Goal: Information Seeking & Learning: Learn about a topic

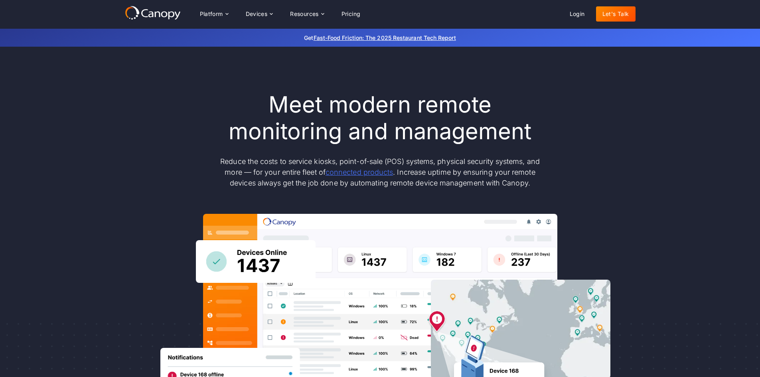
click at [355, 173] on link "connected products" at bounding box center [359, 172] width 67 height 8
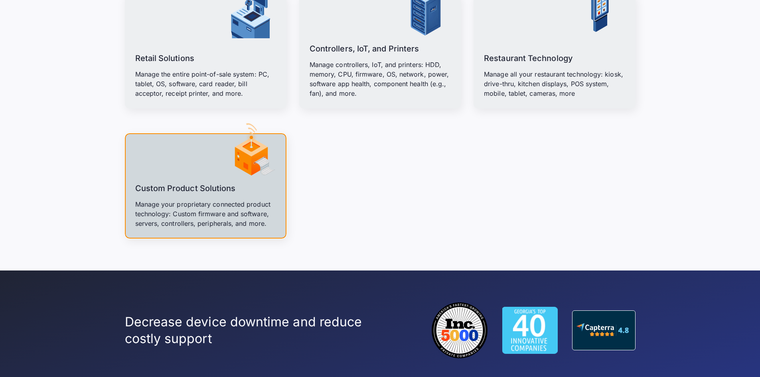
scroll to position [1197, 0]
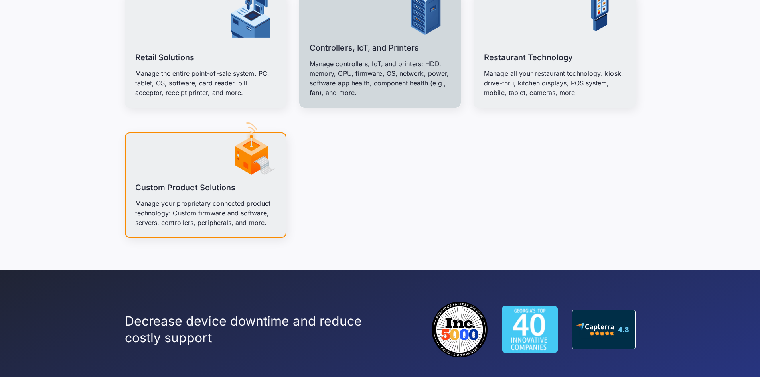
click at [367, 71] on p "Manage controllers, IoT, and printers: HDD, memory, CPU, firmware, OS, network,…" at bounding box center [380, 78] width 141 height 38
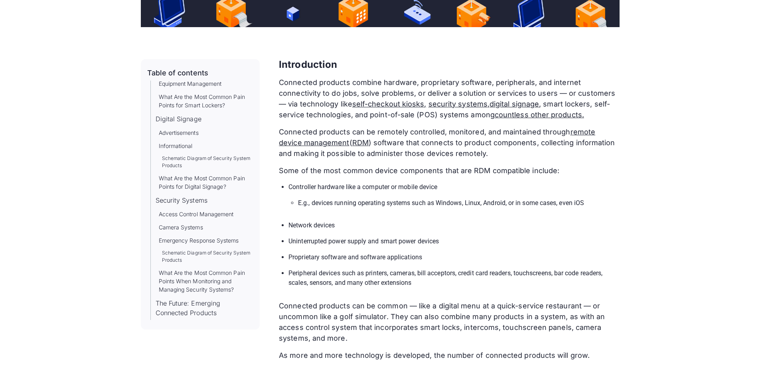
scroll to position [359, 0]
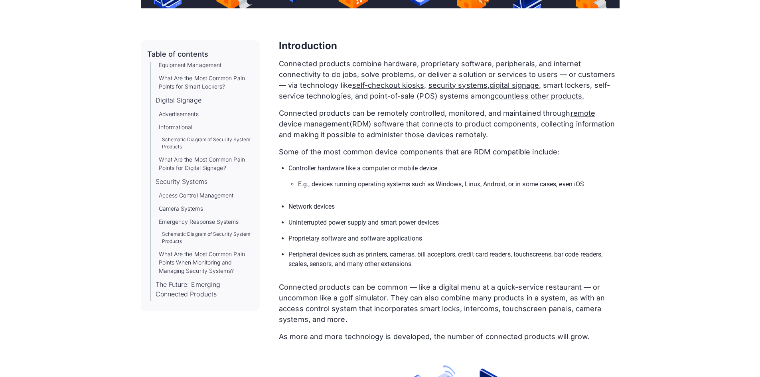
drag, startPoint x: 255, startPoint y: 243, endPoint x: 247, endPoint y: 124, distance: 119.9
click at [247, 124] on div "Table of contents Introduction Why a Custom Connected Product Solution Is Neede…" at bounding box center [200, 175] width 119 height 271
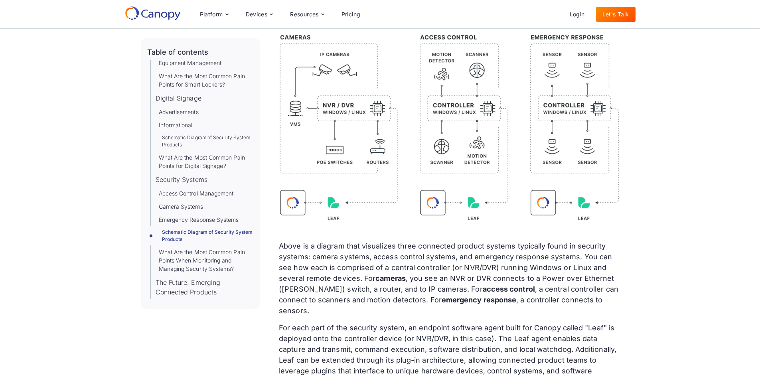
scroll to position [7262, 0]
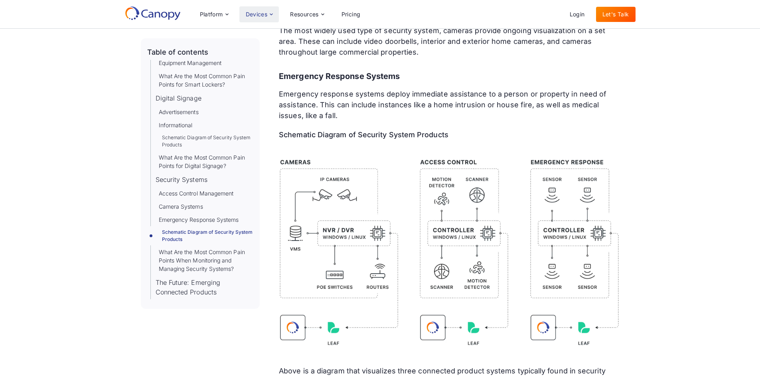
click at [261, 12] on div "Devices" at bounding box center [257, 15] width 22 height 6
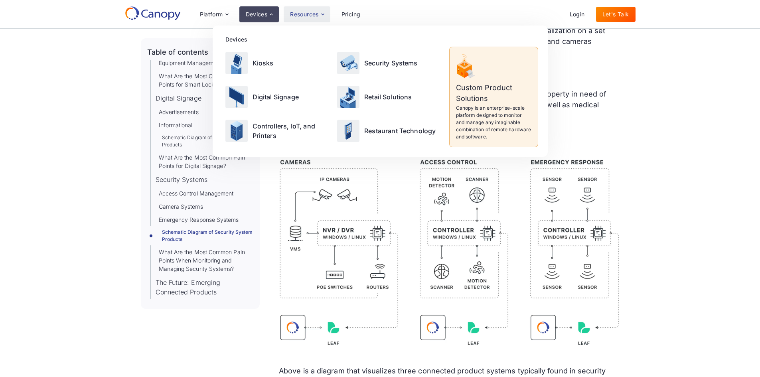
click at [312, 10] on div "Resources" at bounding box center [307, 14] width 46 height 16
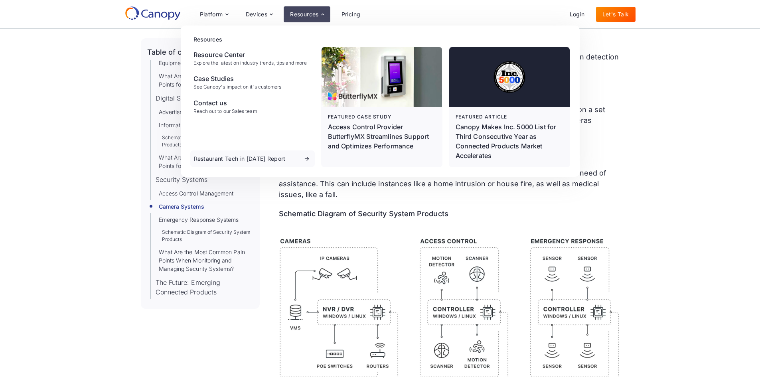
scroll to position [7182, 0]
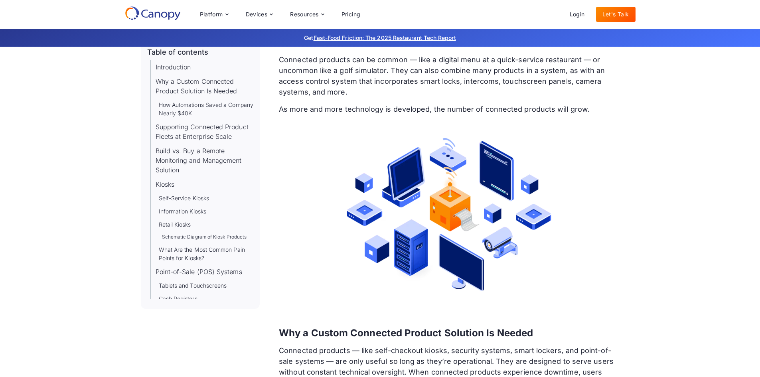
scroll to position [0, 0]
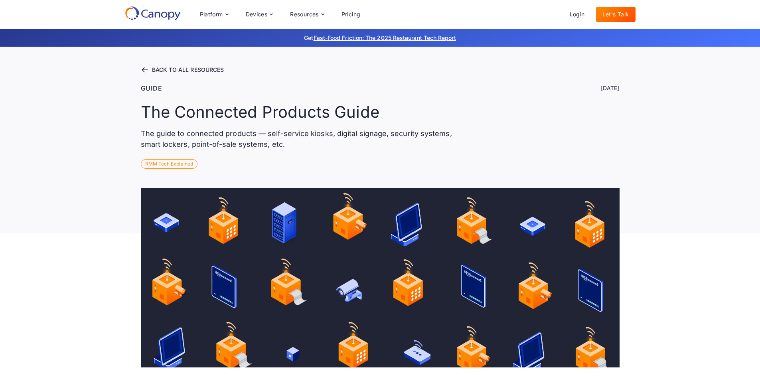
click at [145, 68] on icon at bounding box center [145, 70] width 8 height 8
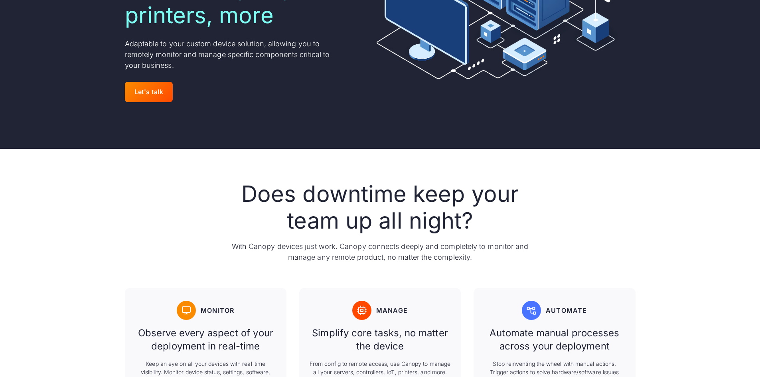
scroll to position [336, 0]
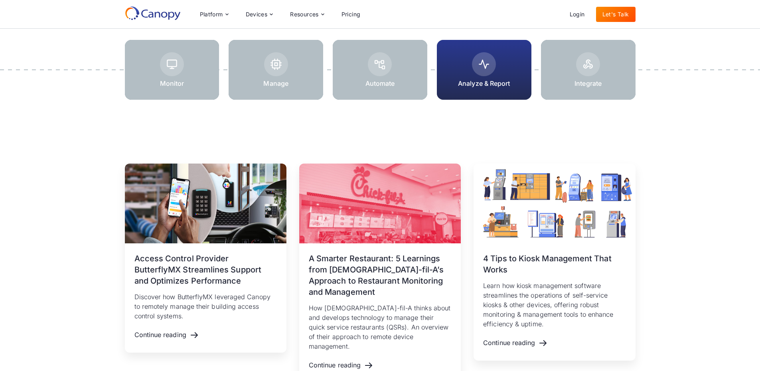
scroll to position [1077, 0]
click at [387, 73] on div at bounding box center [380, 65] width 24 height 24
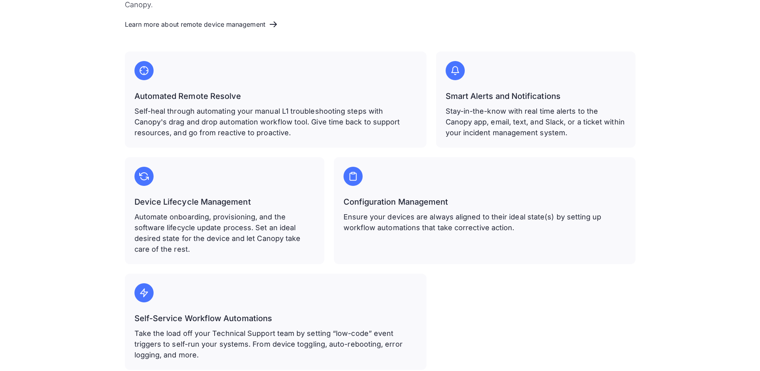
scroll to position [479, 0]
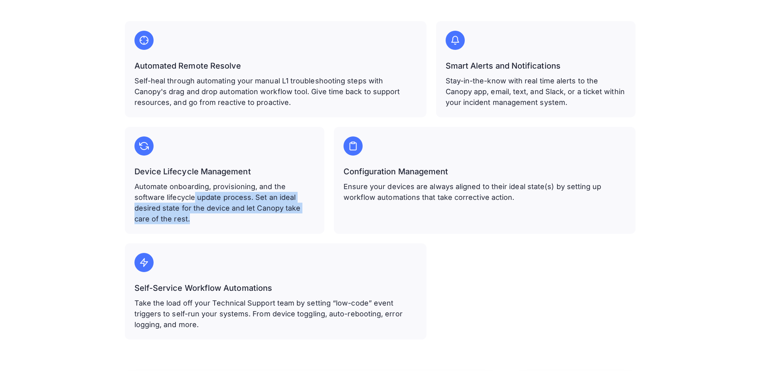
drag, startPoint x: 196, startPoint y: 197, endPoint x: 254, endPoint y: 223, distance: 64.0
click at [254, 223] on p "Automate onboarding, provisioning, and the software lifecycle update process. S…" at bounding box center [224, 202] width 180 height 43
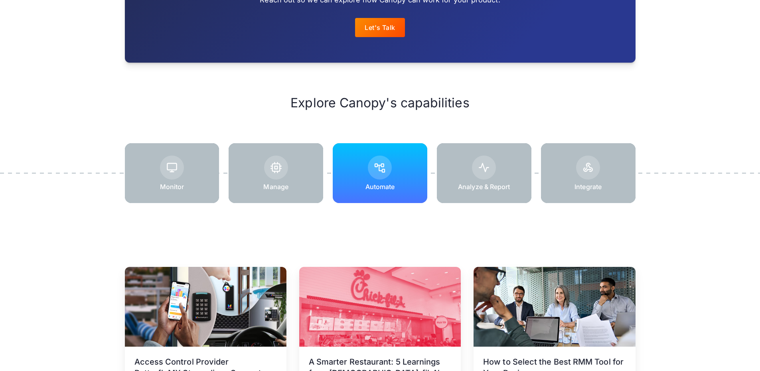
scroll to position [1157, 0]
